Goal: Transaction & Acquisition: Purchase product/service

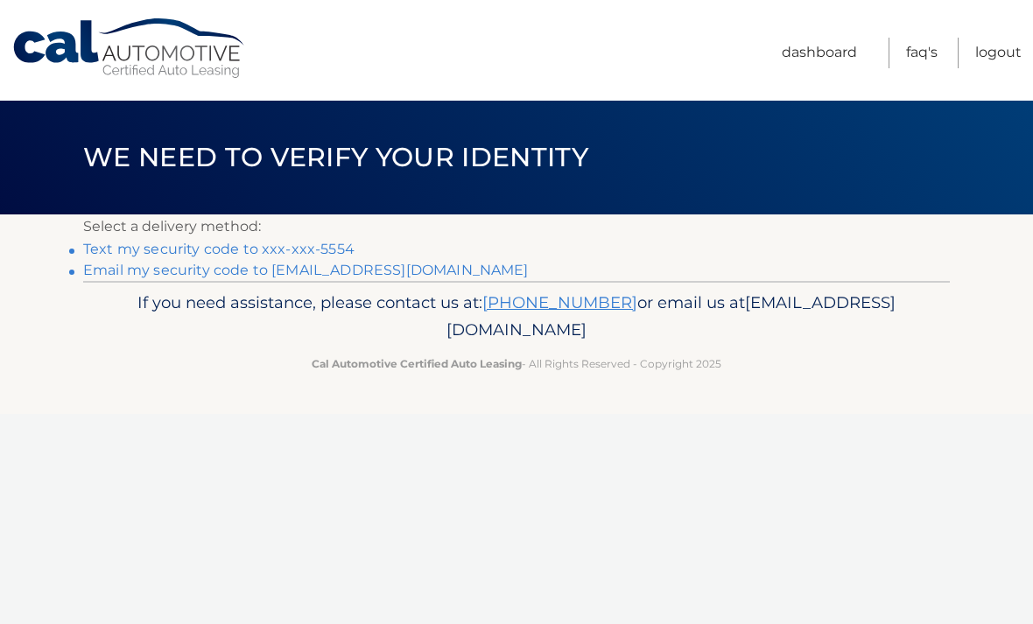
click at [349, 268] on link "Email my security code to l******@hvc.rr.com" at bounding box center [306, 270] width 446 height 17
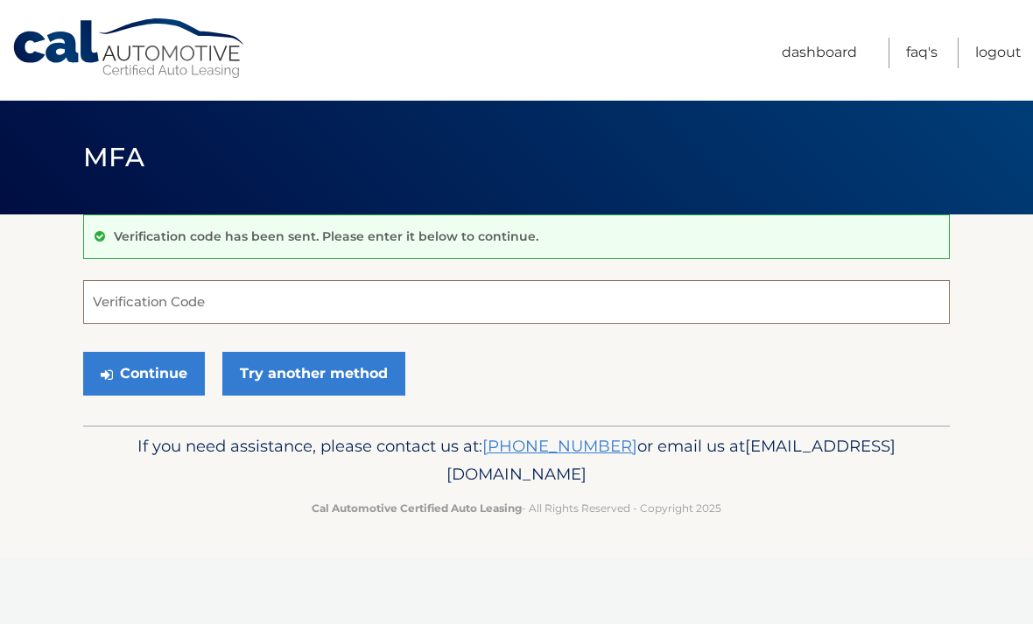
click at [392, 308] on input "Verification Code" at bounding box center [516, 302] width 867 height 44
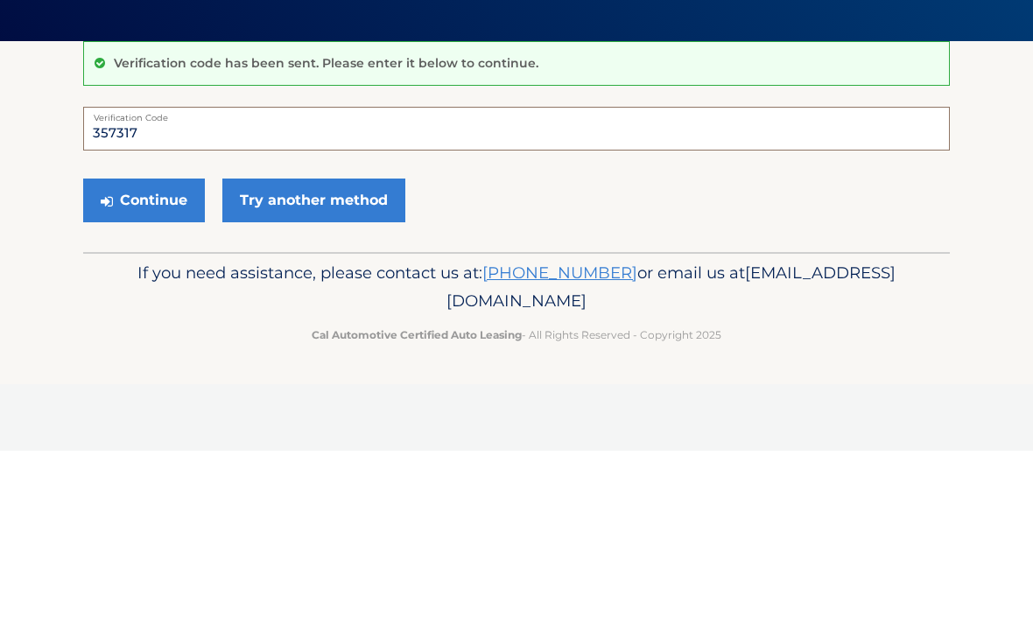
type input "357317"
click at [156, 352] on button "Continue" at bounding box center [144, 374] width 122 height 44
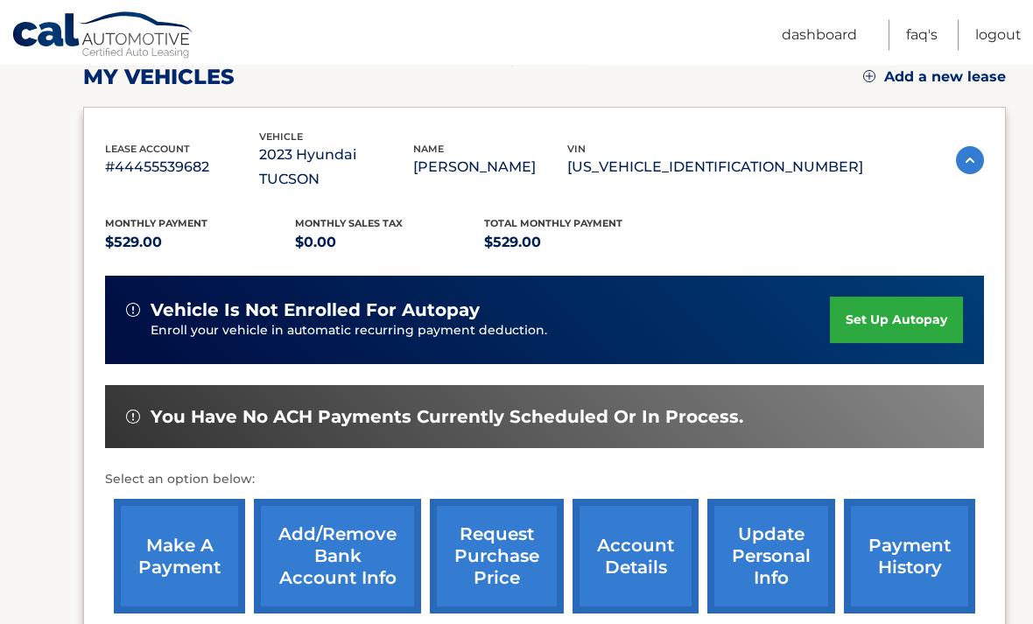
scroll to position [250, 0]
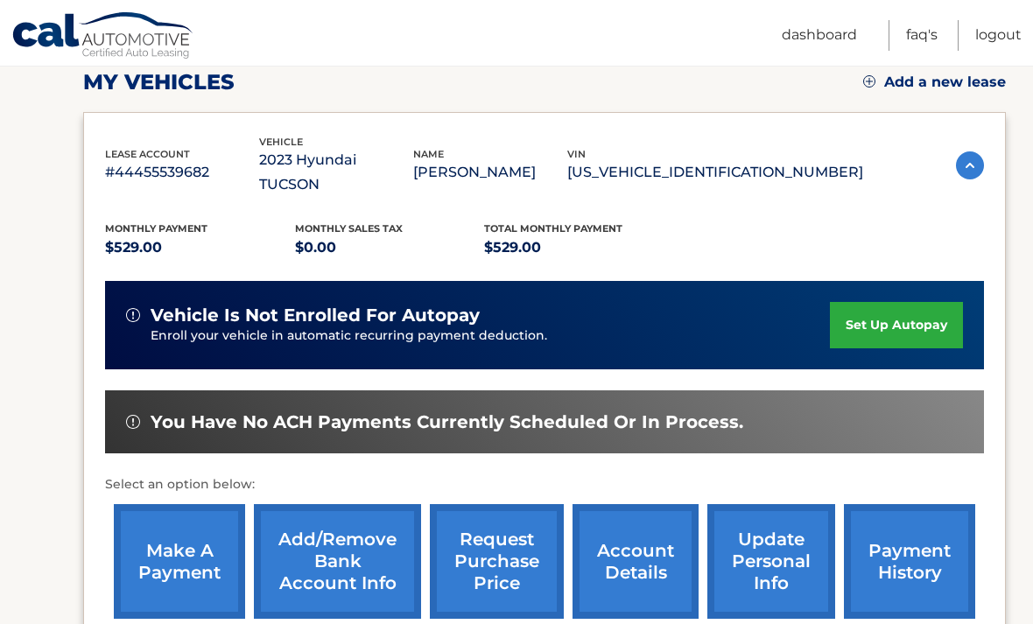
click at [648, 532] on link "account details" at bounding box center [636, 561] width 126 height 115
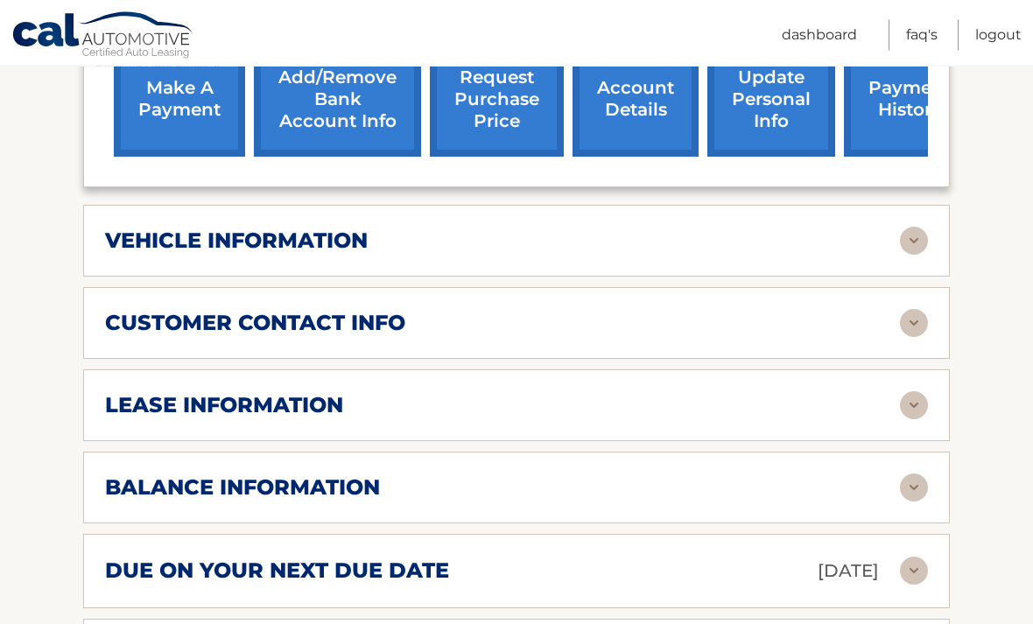
scroll to position [737, 0]
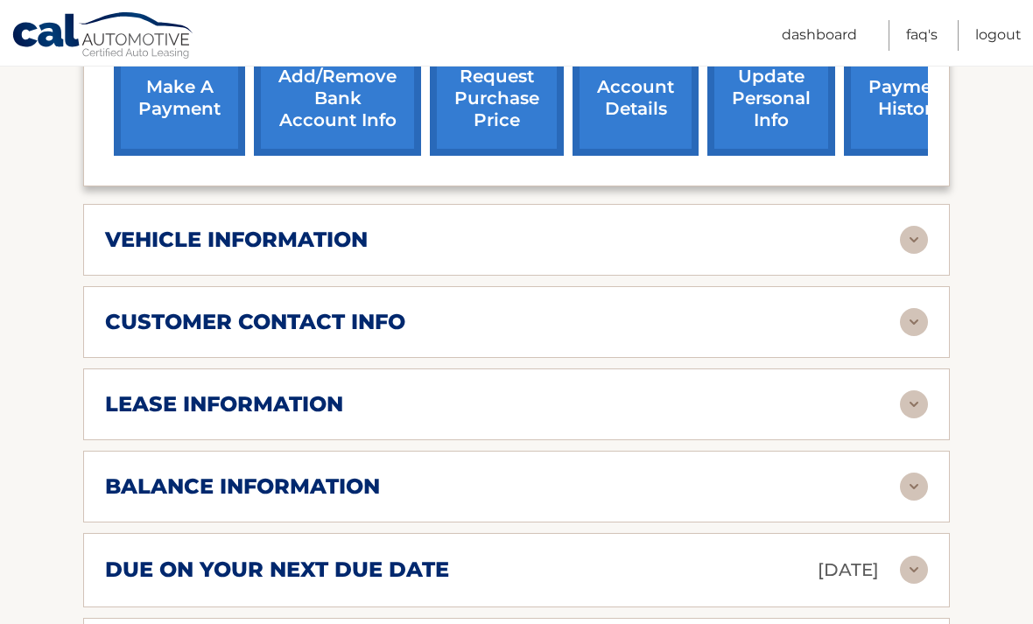
click at [132, 391] on h2 "lease information" at bounding box center [224, 404] width 238 height 26
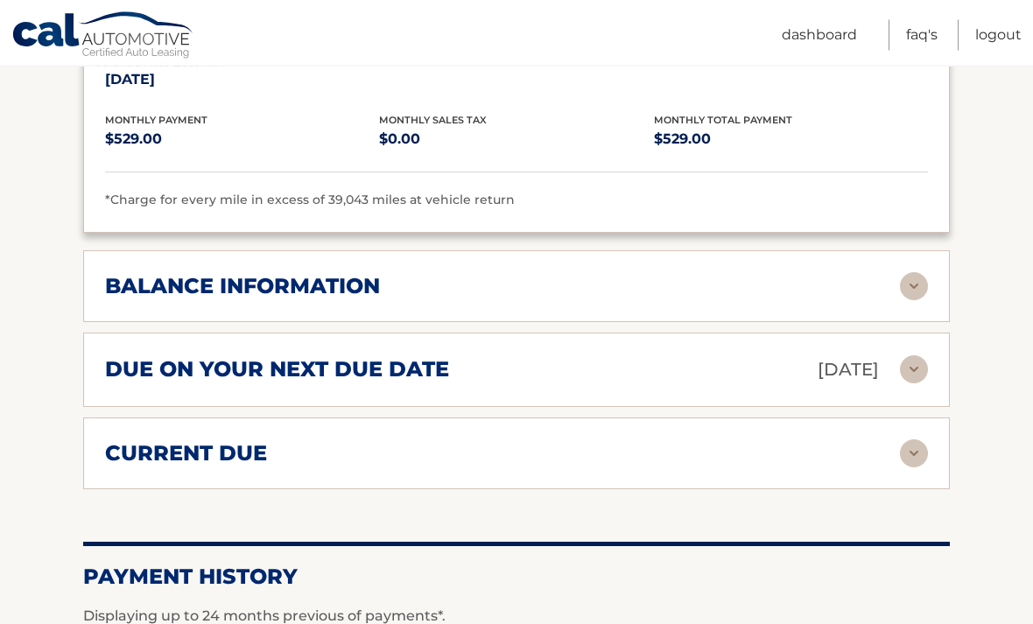
scroll to position [1265, 0]
click at [917, 441] on img at bounding box center [914, 455] width 28 height 28
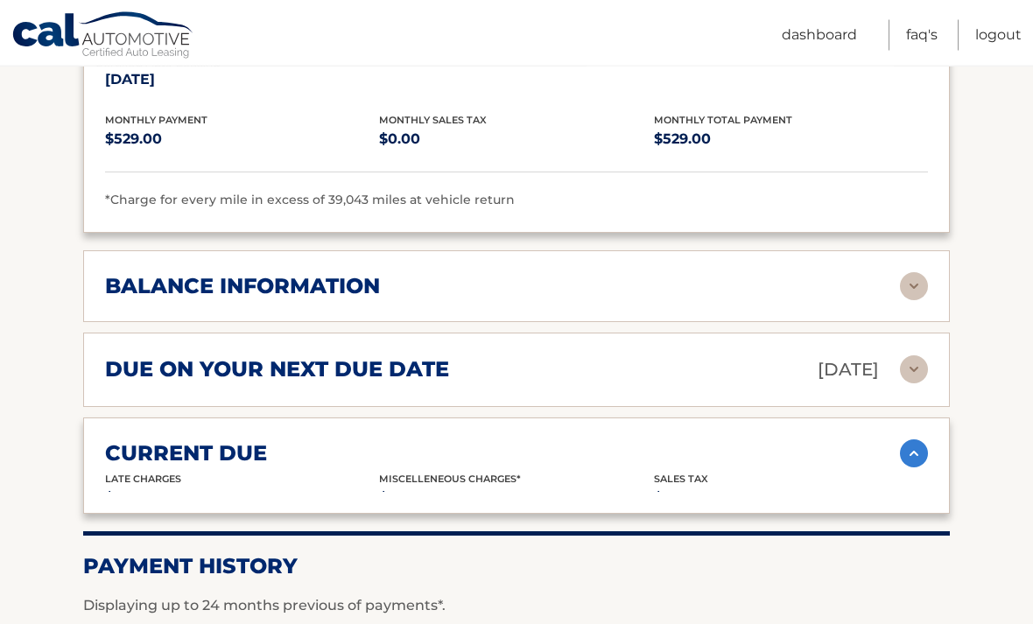
scroll to position [1266, 0]
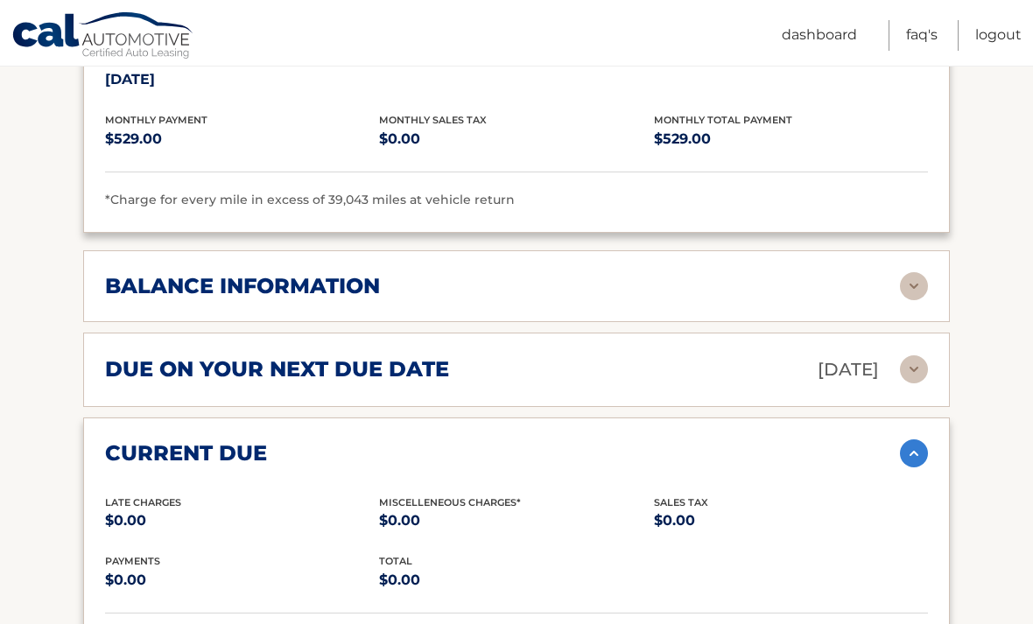
click at [913, 440] on img at bounding box center [914, 454] width 28 height 28
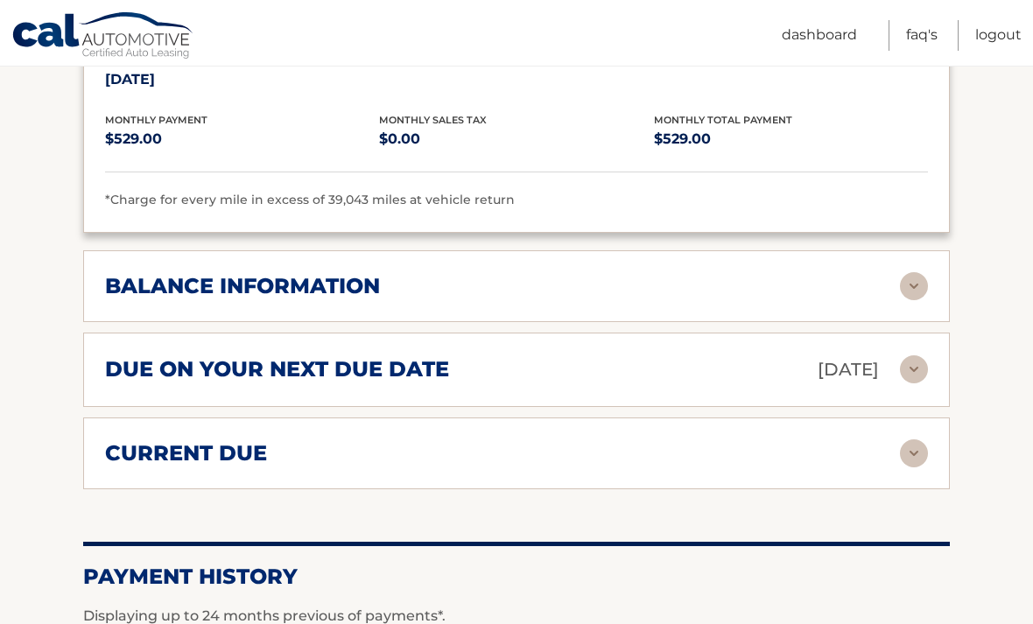
click at [901, 272] on img at bounding box center [914, 286] width 28 height 28
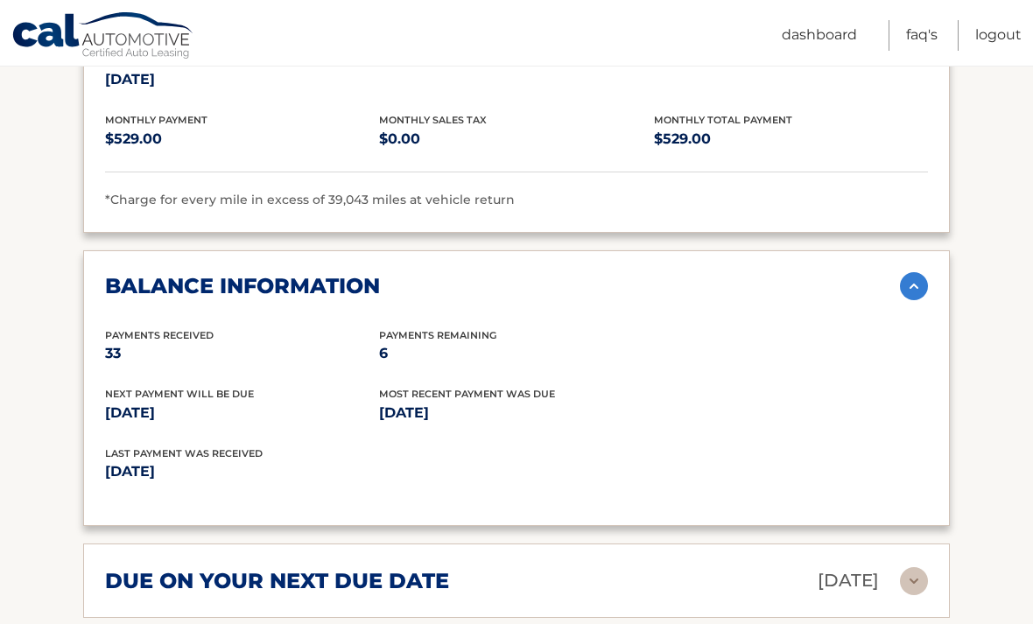
click at [905, 272] on img at bounding box center [914, 286] width 28 height 28
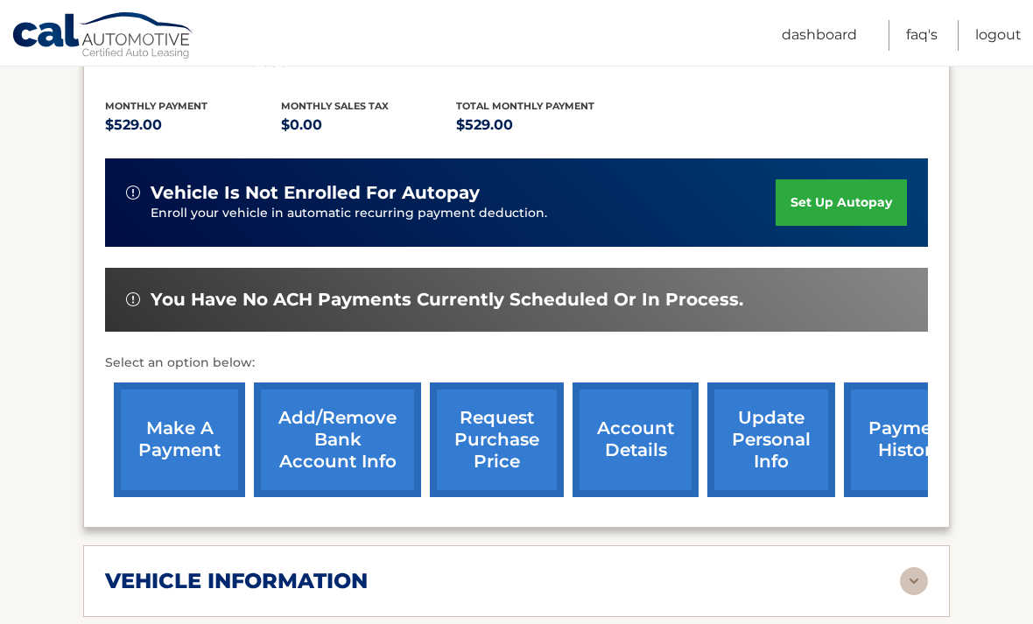
scroll to position [396, 0]
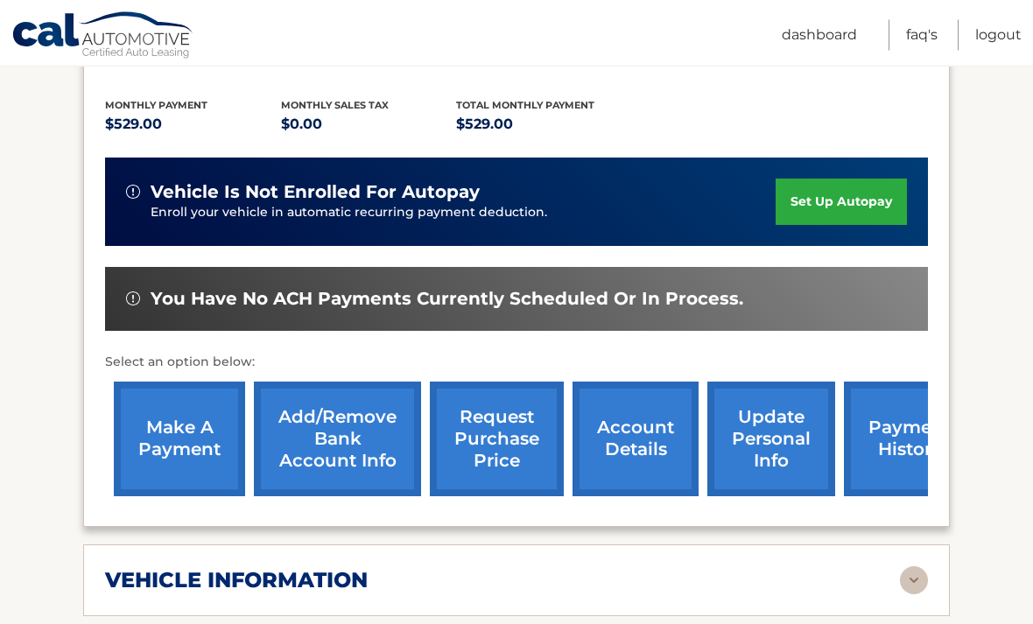
click at [202, 449] on link "make a payment" at bounding box center [179, 440] width 131 height 115
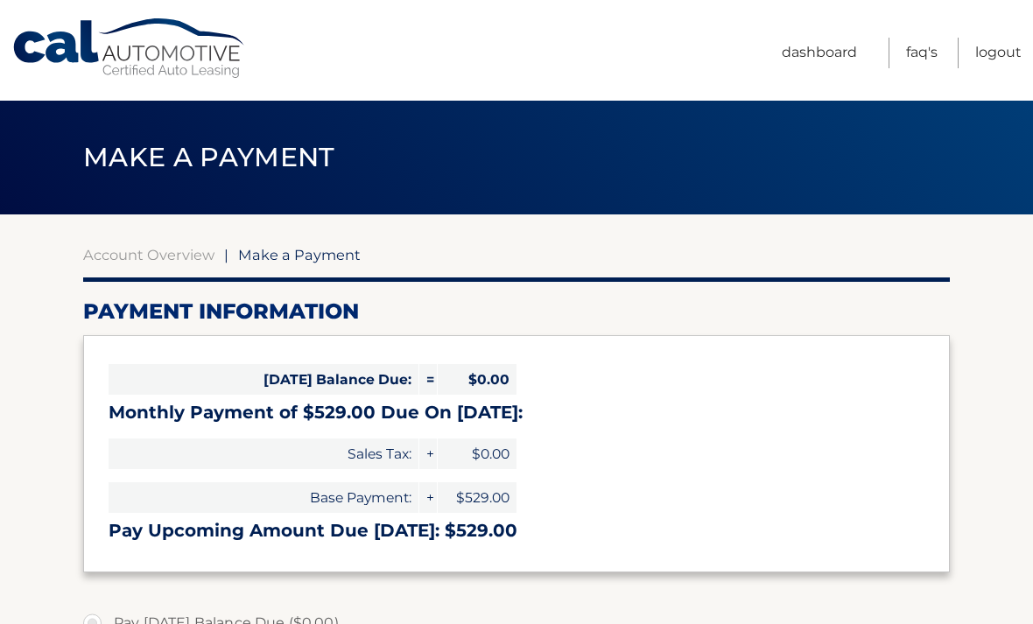
select select "YjY2Mzg4YmUtZjkxMy00YTliLWE5NmYtYmYxMWJiYWMwZGM5"
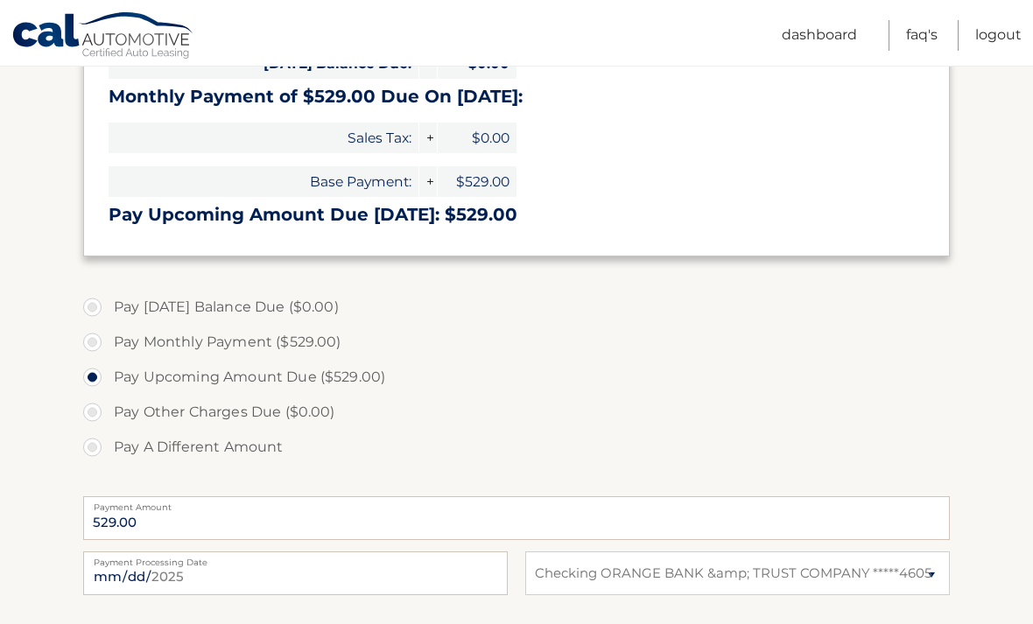
scroll to position [567, 0]
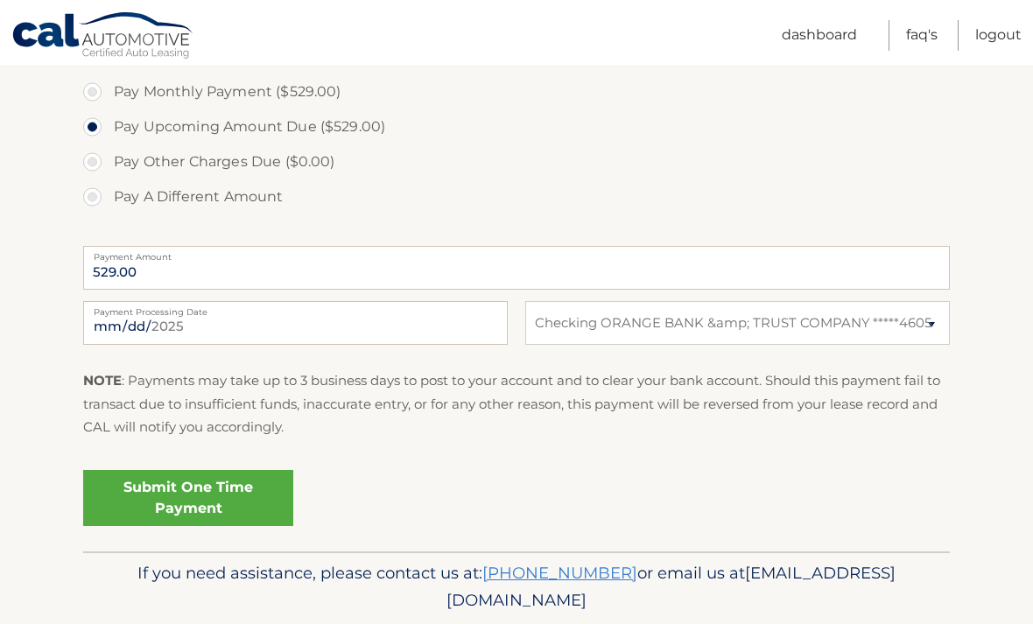
click at [160, 507] on link "Submit One Time Payment" at bounding box center [188, 498] width 210 height 56
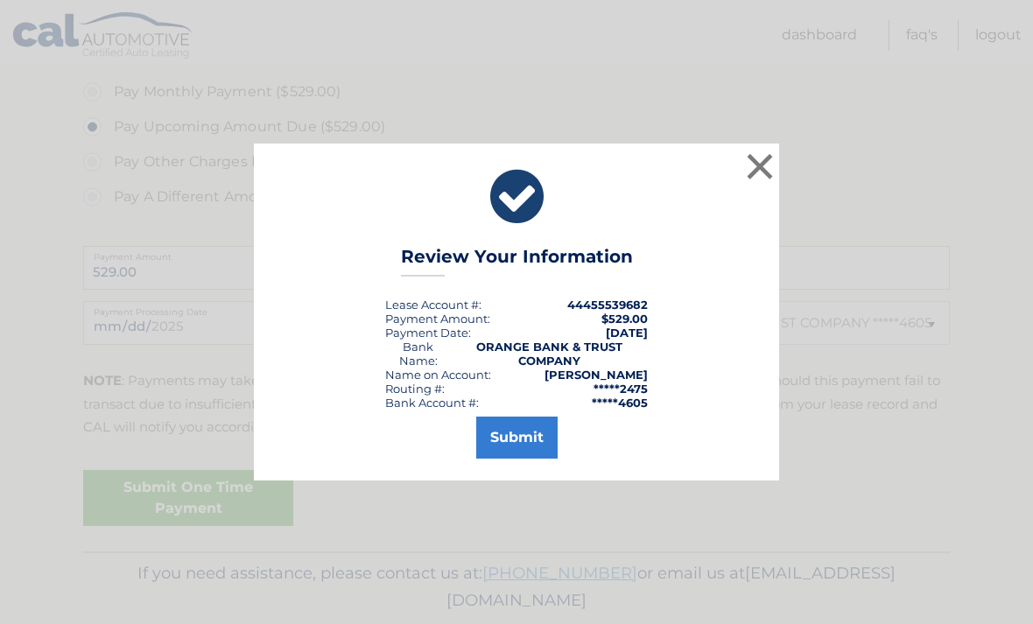
click at [538, 459] on button "Submit" at bounding box center [516, 438] width 81 height 42
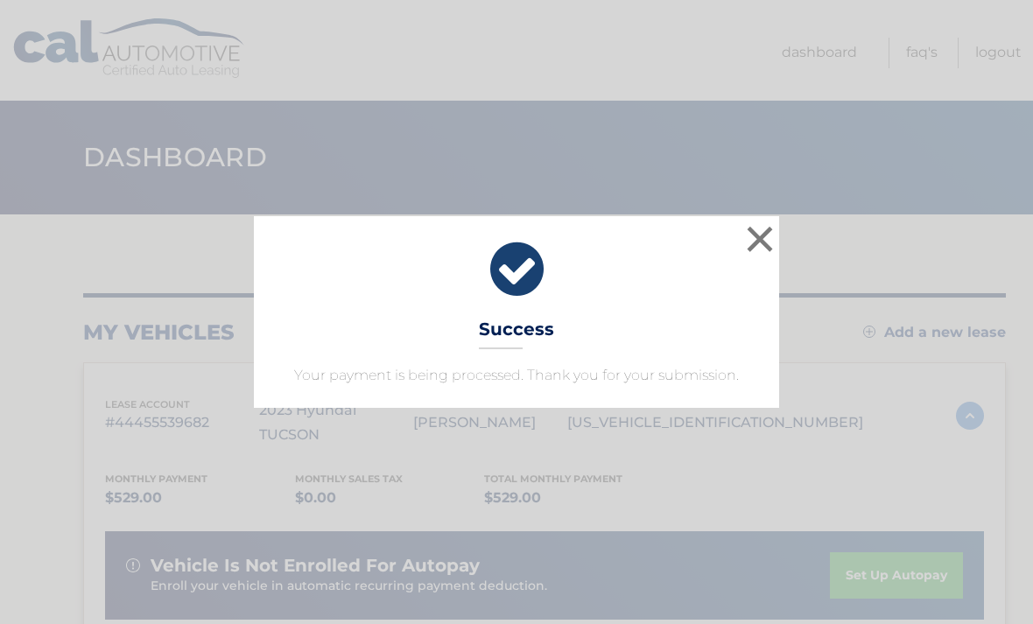
click at [764, 239] on button "×" at bounding box center [760, 239] width 35 height 35
